Goal: Task Accomplishment & Management: Manage account settings

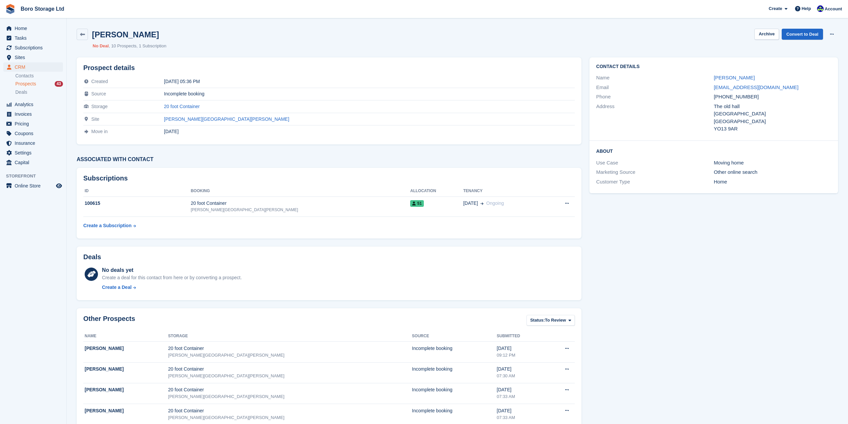
click at [104, 47] on li "No Deal" at bounding box center [101, 46] width 16 height 7
click at [144, 43] on li "1 Subscription" at bounding box center [152, 46] width 30 height 7
click at [149, 45] on li "1 Subscription" at bounding box center [152, 46] width 30 height 7
click at [34, 12] on link "Boro Storage Ltd" at bounding box center [42, 8] width 49 height 11
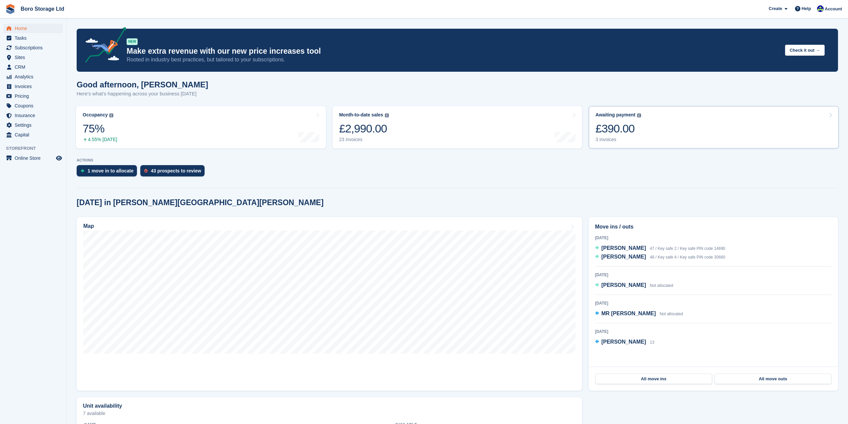
click at [612, 140] on div "3 invoices" at bounding box center [619, 140] width 46 height 6
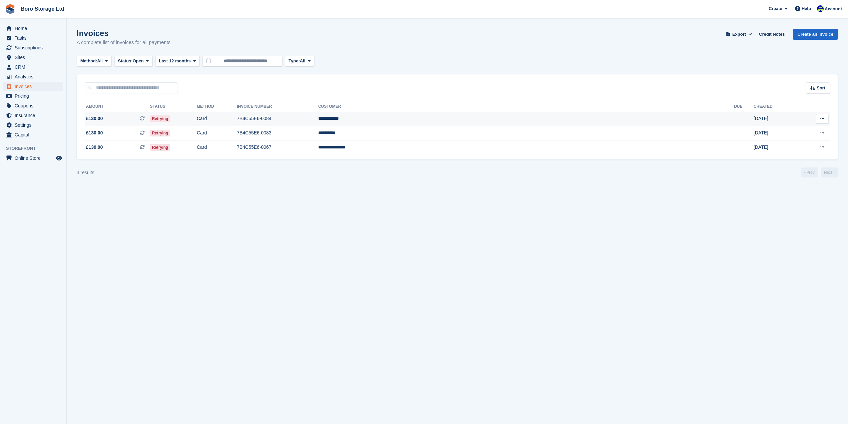
click at [197, 119] on td "Retrying" at bounding box center [173, 119] width 47 height 14
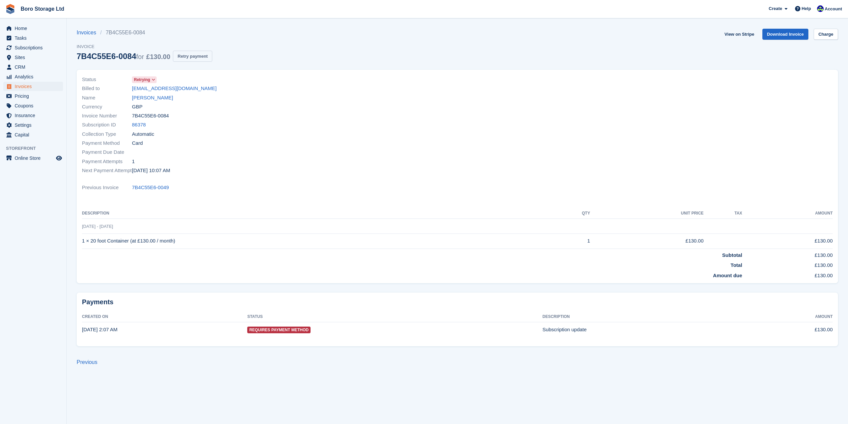
click at [187, 56] on button "Retry payment" at bounding box center [192, 56] width 39 height 11
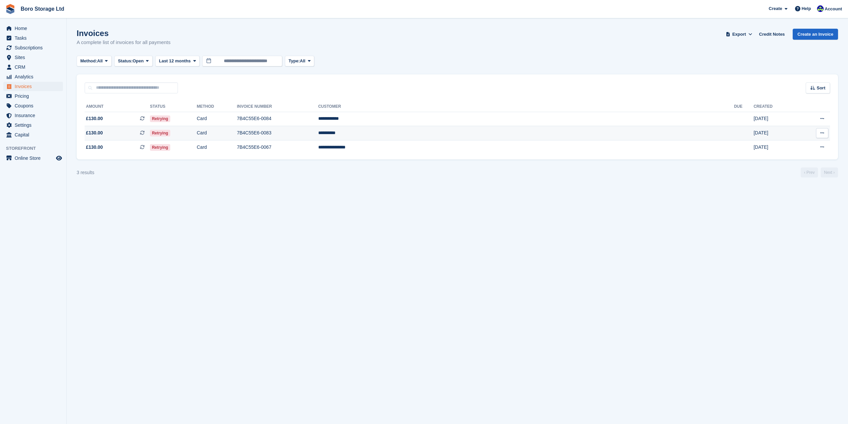
click at [197, 133] on td "Retrying" at bounding box center [173, 133] width 47 height 14
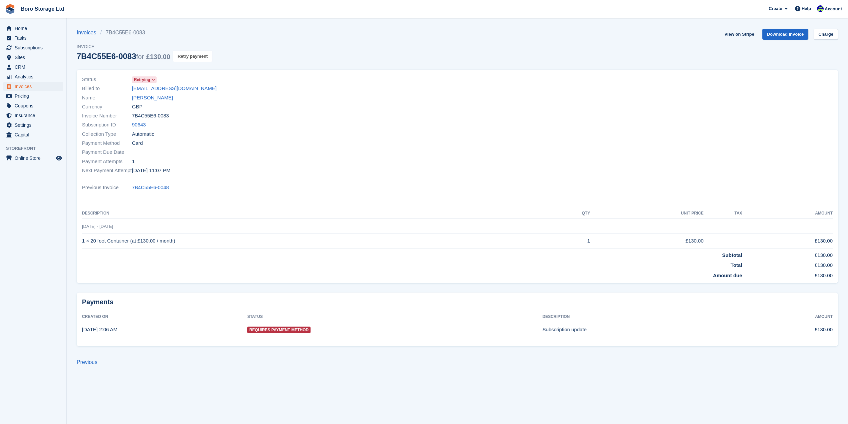
drag, startPoint x: 190, startPoint y: 52, endPoint x: 452, endPoint y: 23, distance: 263.9
click at [190, 51] on button "Retry payment" at bounding box center [192, 56] width 39 height 11
click at [33, 12] on link "Boro Storage Ltd" at bounding box center [42, 8] width 49 height 11
